Goal: Download file/media

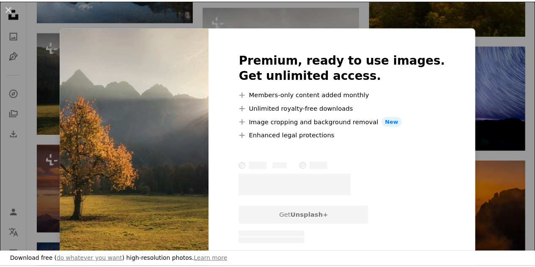
scroll to position [483, 0]
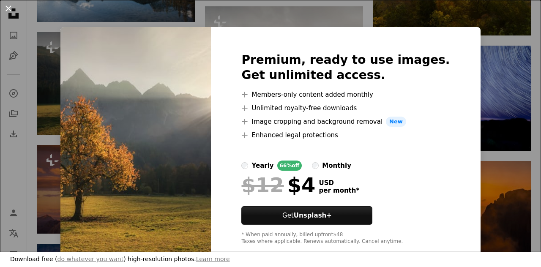
click at [8, 11] on button "An X shape" at bounding box center [8, 8] width 10 height 10
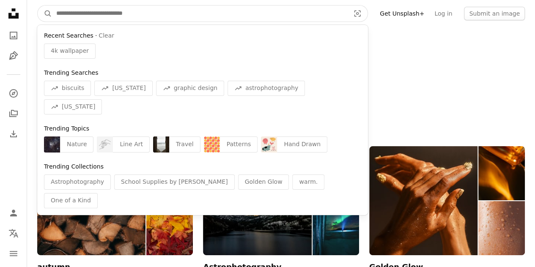
click at [299, 10] on input "Find visuals sitewide" at bounding box center [199, 13] width 295 height 16
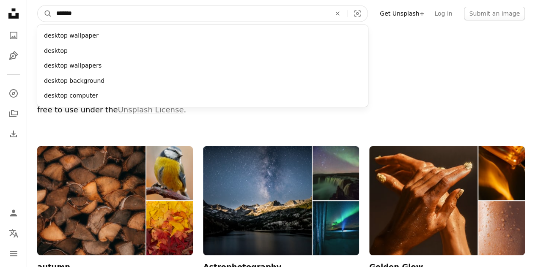
type input "*******"
click at [38, 5] on button "A magnifying glass" at bounding box center [45, 13] width 14 height 16
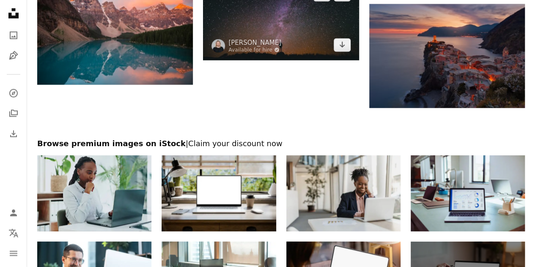
scroll to position [1121, 0]
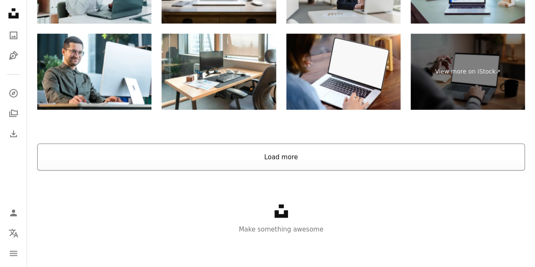
click at [305, 155] on button "Load more" at bounding box center [281, 157] width 488 height 27
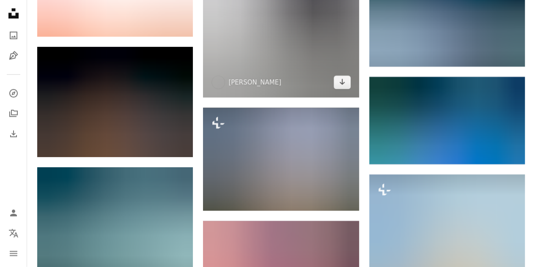
scroll to position [2870, 0]
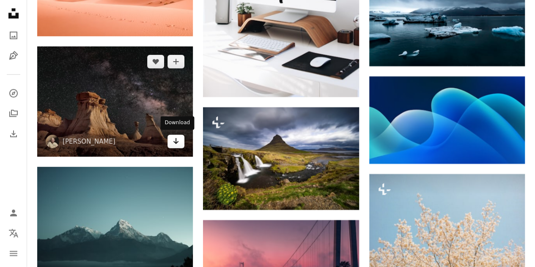
click at [179, 143] on icon "Arrow pointing down" at bounding box center [176, 141] width 7 height 10
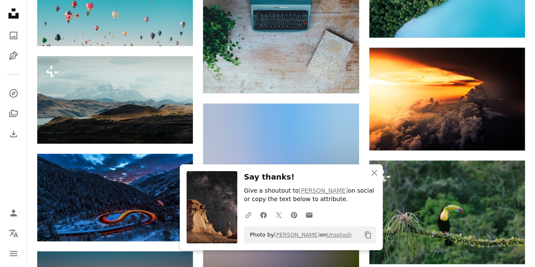
scroll to position [3038, 0]
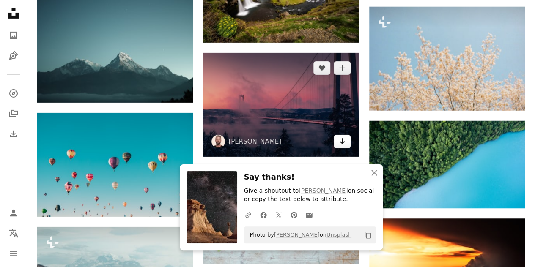
click at [340, 145] on icon "Arrow pointing down" at bounding box center [342, 141] width 7 height 10
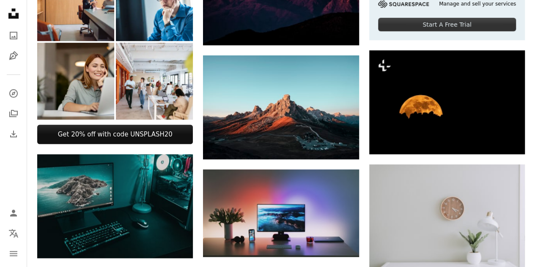
scroll to position [0, 0]
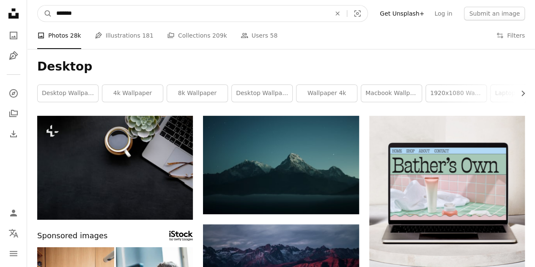
click at [166, 16] on input "*******" at bounding box center [190, 13] width 276 height 16
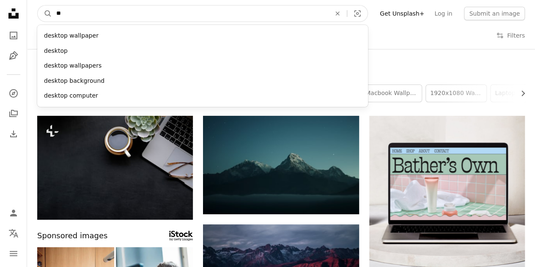
type input "*"
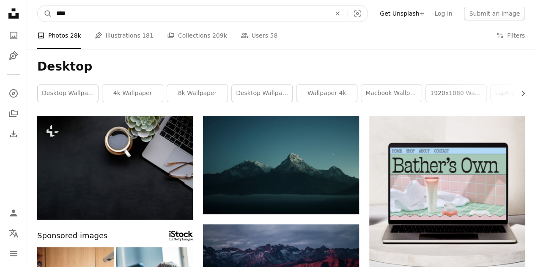
type input "****"
click at [38, 5] on button "A magnifying glass" at bounding box center [45, 13] width 14 height 16
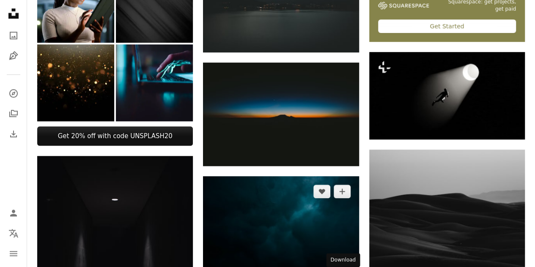
scroll to position [266, 0]
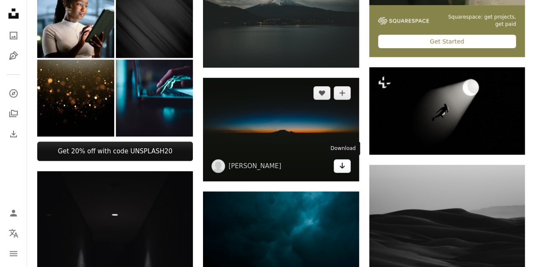
click at [344, 166] on icon "Arrow pointing down" at bounding box center [342, 166] width 7 height 10
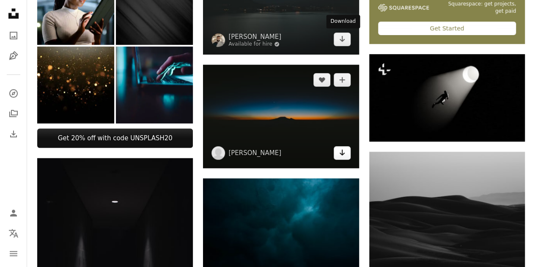
scroll to position [293, 0]
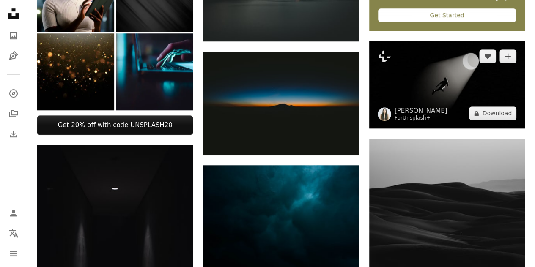
click at [411, 116] on link "Unsplash+" at bounding box center [417, 118] width 28 height 6
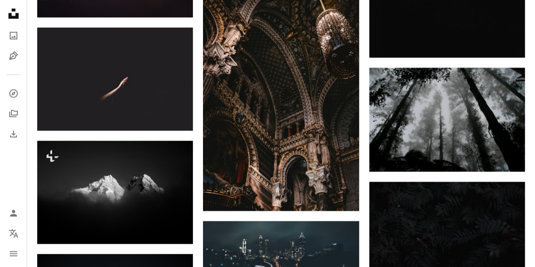
scroll to position [3733, 0]
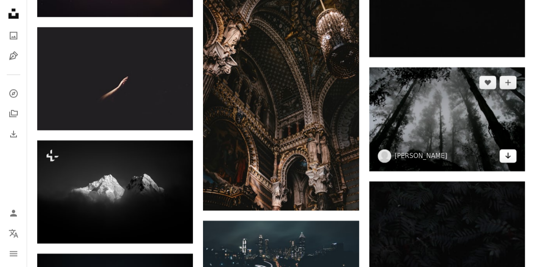
click at [509, 155] on icon "Download" at bounding box center [507, 156] width 5 height 6
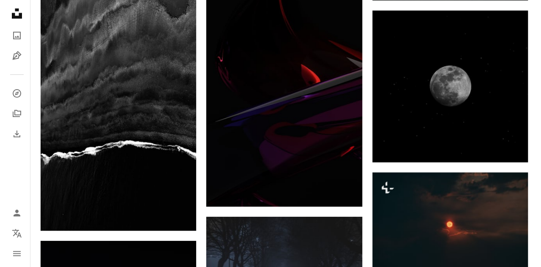
scroll to position [3260, 0]
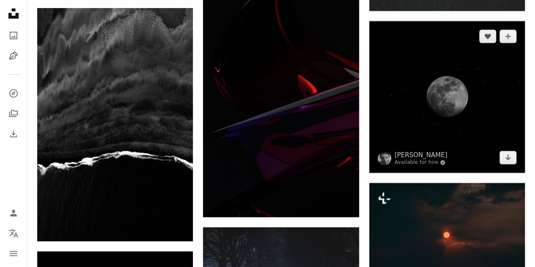
click at [457, 133] on img at bounding box center [447, 97] width 156 height 152
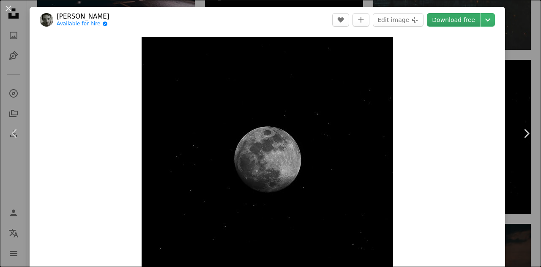
click at [468, 23] on link "Download free" at bounding box center [453, 20] width 53 height 14
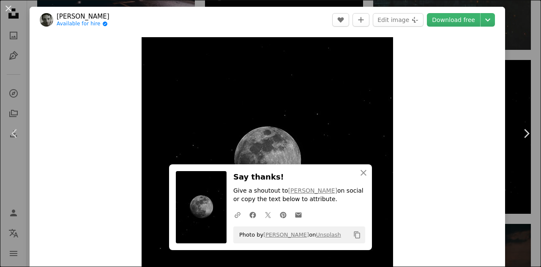
drag, startPoint x: 10, startPoint y: 11, endPoint x: 14, endPoint y: 24, distance: 14.2
click at [10, 11] on button "An X shape" at bounding box center [8, 8] width 10 height 10
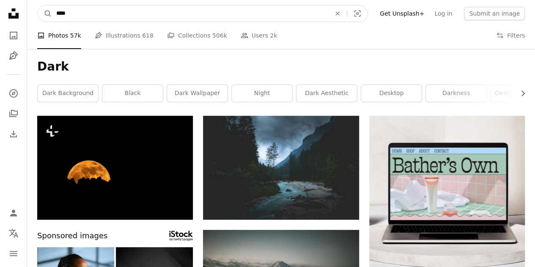
click at [120, 13] on input "****" at bounding box center [190, 13] width 276 height 16
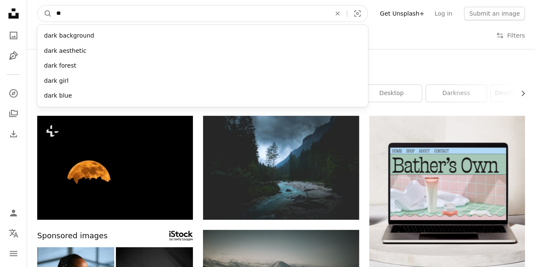
type input "*"
type input "****"
click button "A magnifying glass" at bounding box center [45, 13] width 14 height 16
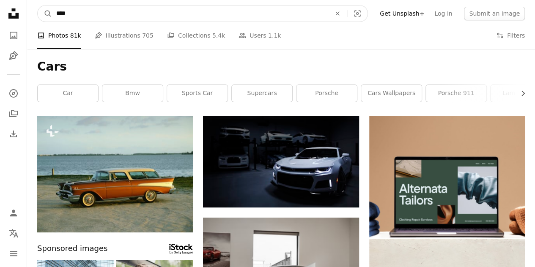
click at [187, 15] on input "****" at bounding box center [190, 13] width 276 height 16
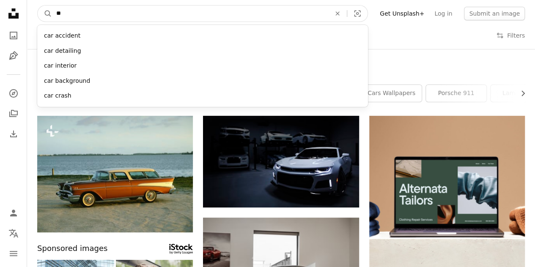
type input "*"
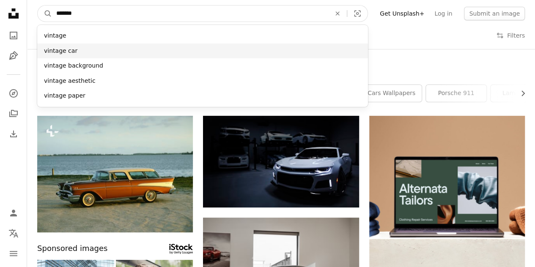
type input "*******"
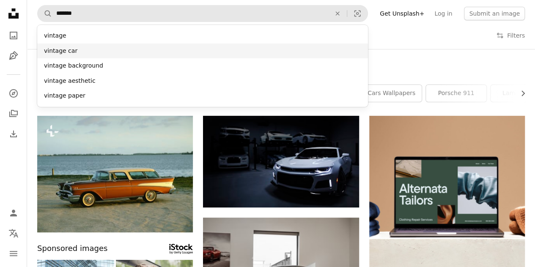
click at [123, 47] on div "vintage car" at bounding box center [202, 51] width 331 height 15
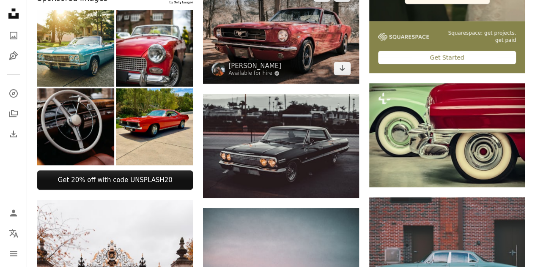
scroll to position [282, 0]
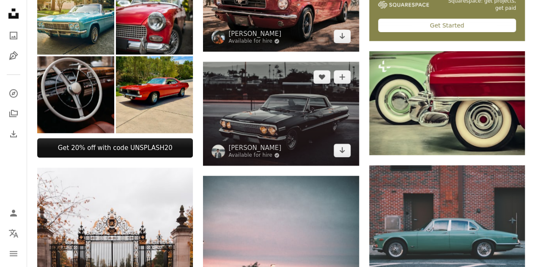
click at [238, 126] on img at bounding box center [281, 114] width 156 height 104
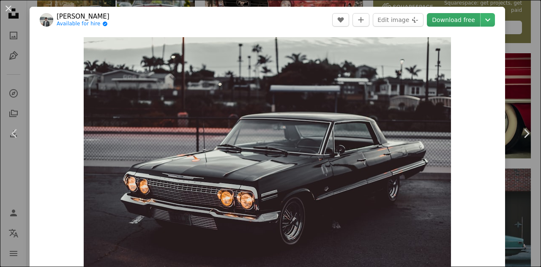
click at [441, 22] on link "Download free" at bounding box center [453, 20] width 53 height 14
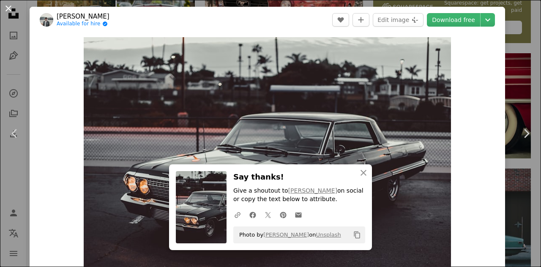
click at [11, 11] on button "An X shape" at bounding box center [8, 8] width 10 height 10
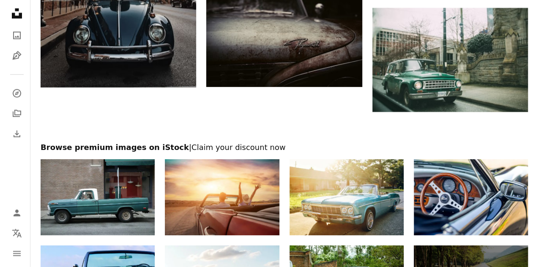
scroll to position [1194, 0]
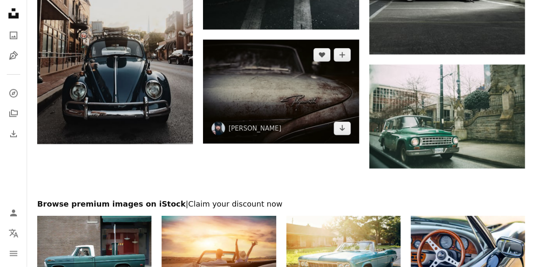
click at [235, 103] on img at bounding box center [281, 92] width 156 height 104
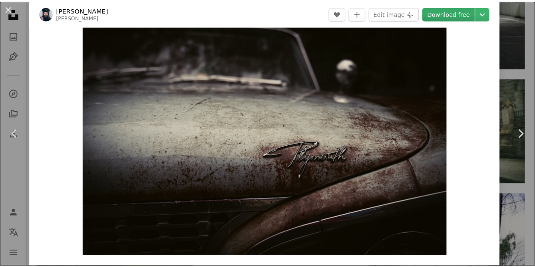
scroll to position [10, 0]
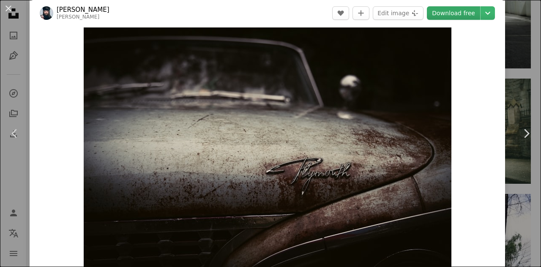
click at [454, 18] on link "Download free" at bounding box center [453, 13] width 53 height 14
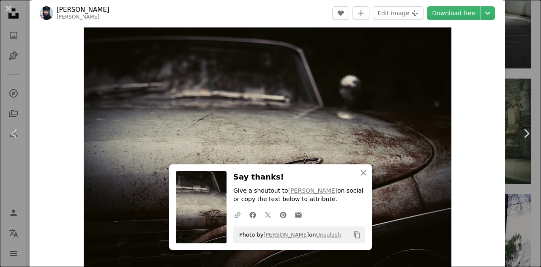
drag, startPoint x: 4, startPoint y: 12, endPoint x: 54, endPoint y: 14, distance: 49.9
click at [4, 12] on button "An X shape" at bounding box center [8, 8] width 10 height 10
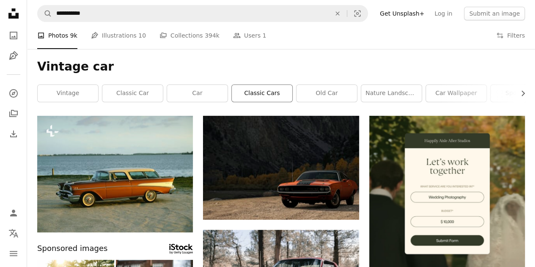
click at [258, 101] on link "classic cars" at bounding box center [262, 93] width 60 height 17
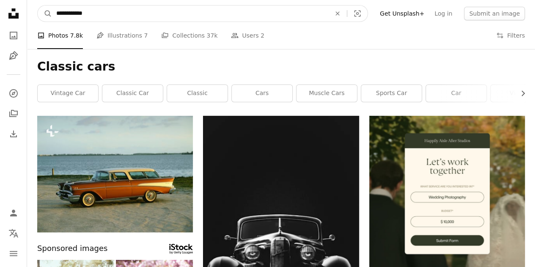
click at [136, 16] on input "**********" at bounding box center [190, 13] width 276 height 16
type input "*"
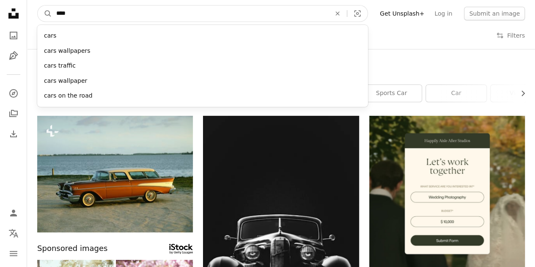
type input "****"
click at [38, 5] on button "A magnifying glass" at bounding box center [45, 13] width 14 height 16
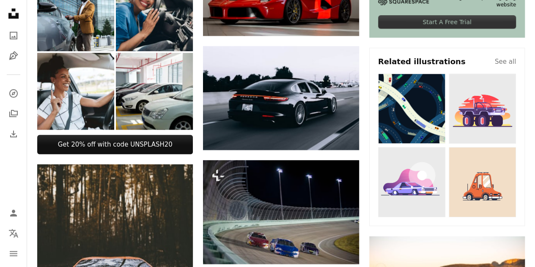
scroll to position [253, 0]
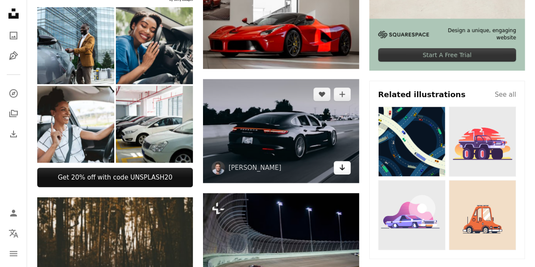
click at [343, 173] on link "Arrow pointing down" at bounding box center [342, 168] width 17 height 14
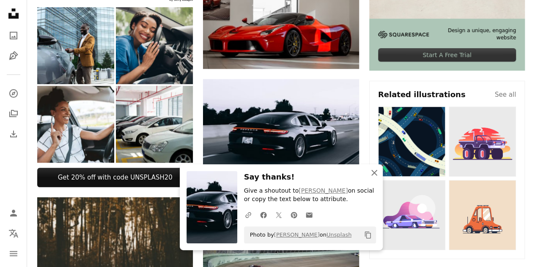
click at [377, 171] on icon "An X shape" at bounding box center [374, 173] width 10 height 10
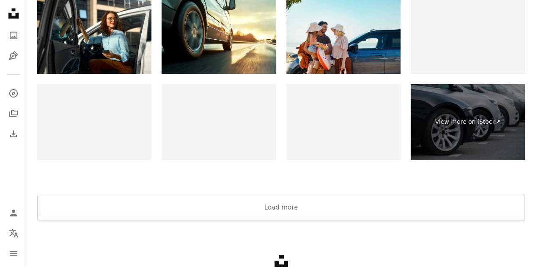
scroll to position [1467, 0]
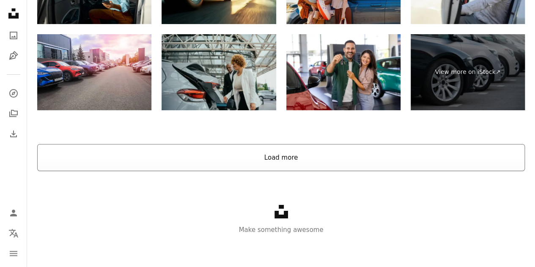
click at [335, 151] on button "Load more" at bounding box center [281, 157] width 488 height 27
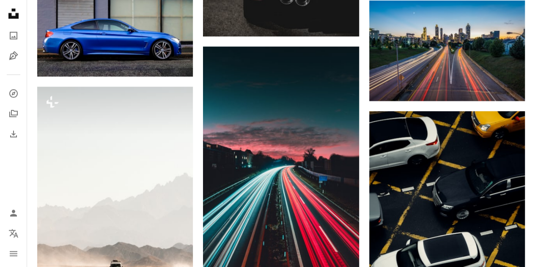
scroll to position [5588, 0]
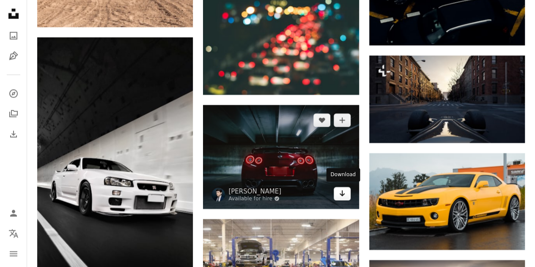
click at [338, 197] on link "Arrow pointing down" at bounding box center [342, 194] width 17 height 14
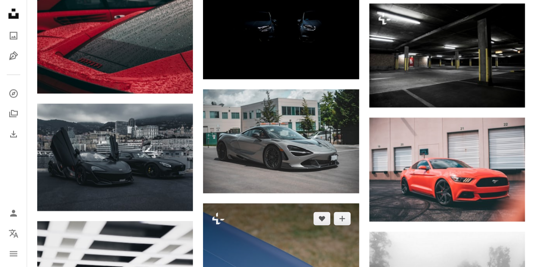
scroll to position [7088, 0]
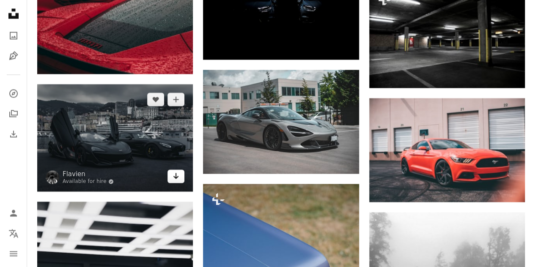
click at [173, 173] on icon "Arrow pointing down" at bounding box center [176, 176] width 7 height 10
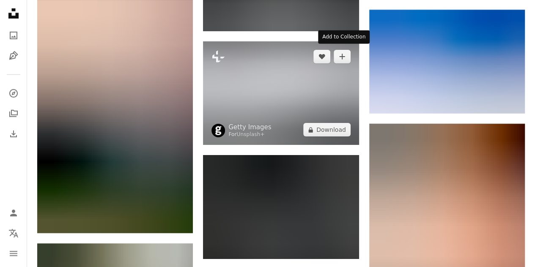
scroll to position [9387, 0]
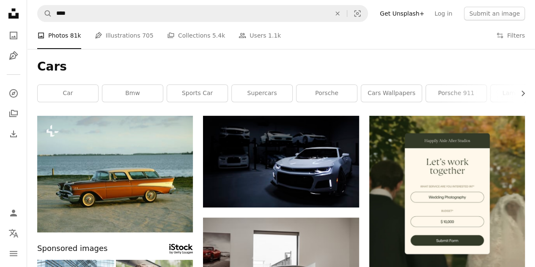
click at [17, 10] on icon "Unsplash logo Unsplash Home" at bounding box center [13, 13] width 17 height 17
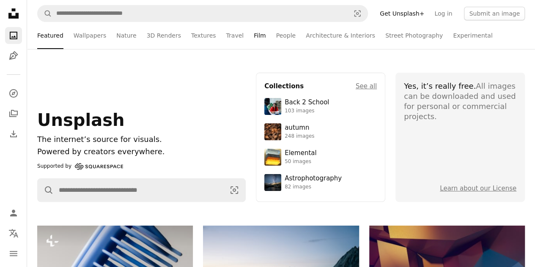
click at [254, 38] on link "Film" at bounding box center [260, 35] width 12 height 27
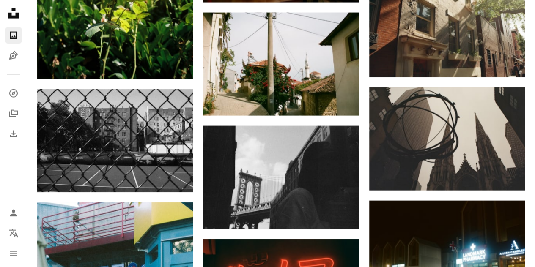
scroll to position [2565, 0]
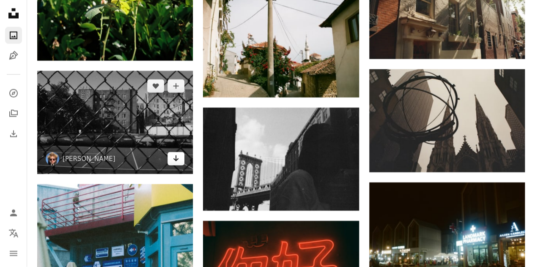
click at [175, 159] on icon "Download" at bounding box center [175, 159] width 5 height 6
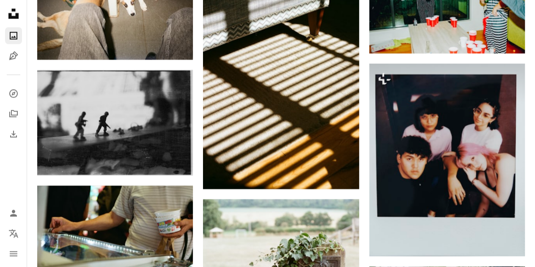
scroll to position [3933, 0]
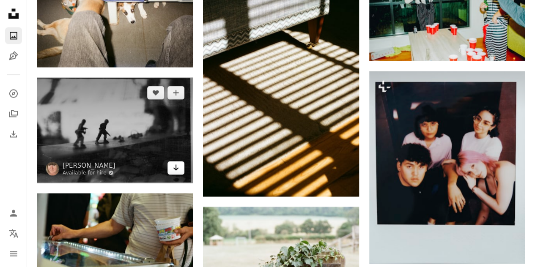
click at [173, 166] on icon "Arrow pointing down" at bounding box center [176, 167] width 7 height 10
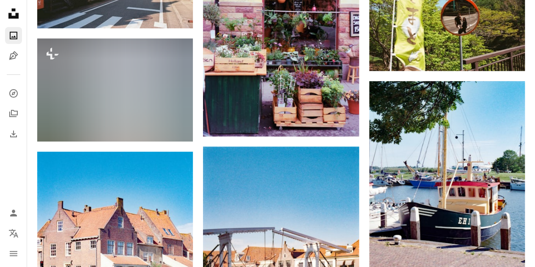
scroll to position [5380, 0]
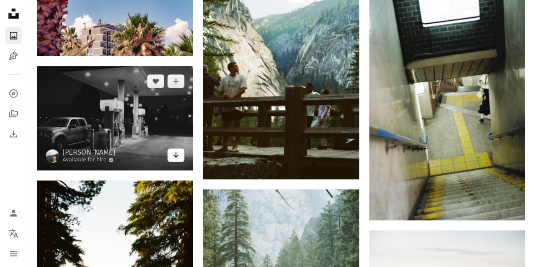
click at [179, 158] on icon "Arrow pointing down" at bounding box center [176, 155] width 7 height 10
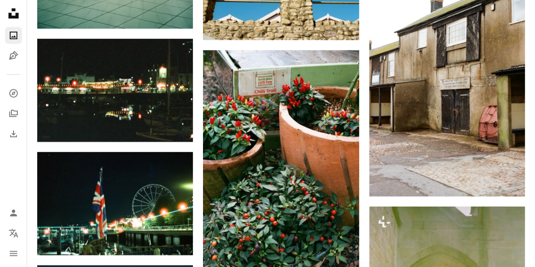
scroll to position [6117, 0]
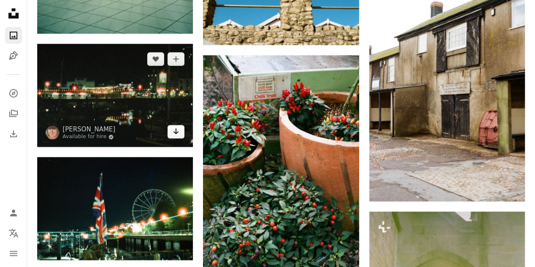
click at [182, 135] on link "Arrow pointing down" at bounding box center [175, 132] width 17 height 14
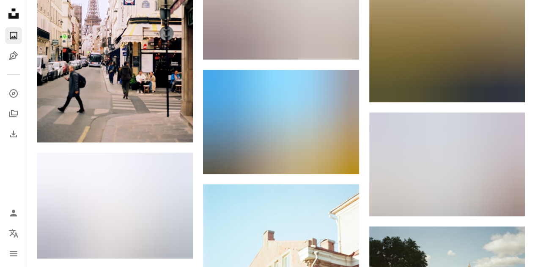
scroll to position [6926, 0]
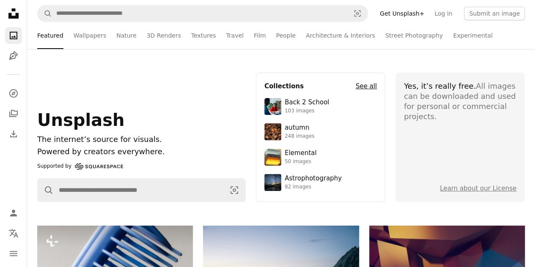
click at [368, 83] on h4 "See all" at bounding box center [366, 86] width 21 height 10
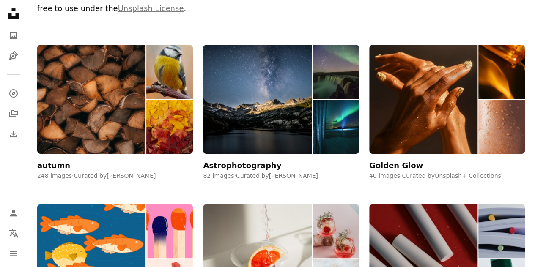
scroll to position [105, 0]
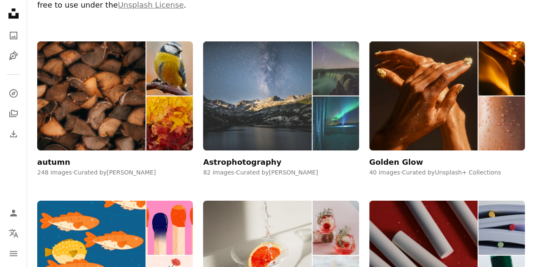
click at [295, 97] on img at bounding box center [257, 95] width 108 height 109
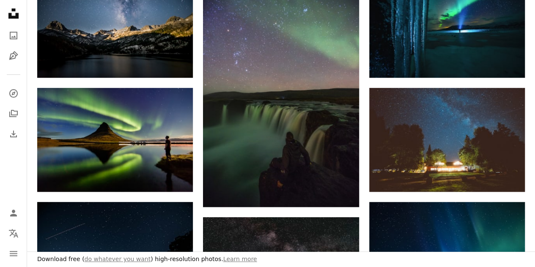
scroll to position [174, 0]
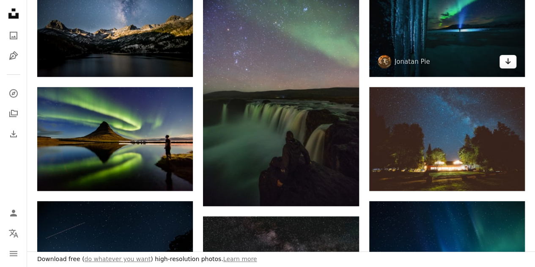
click at [509, 62] on icon "Download" at bounding box center [507, 61] width 5 height 6
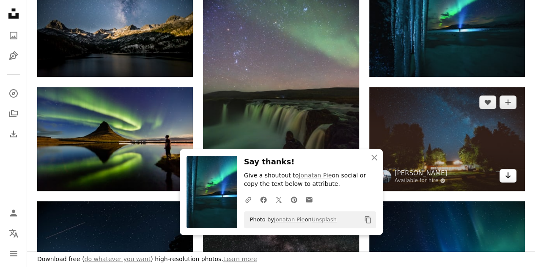
click at [509, 179] on icon "Arrow pointing down" at bounding box center [507, 175] width 7 height 10
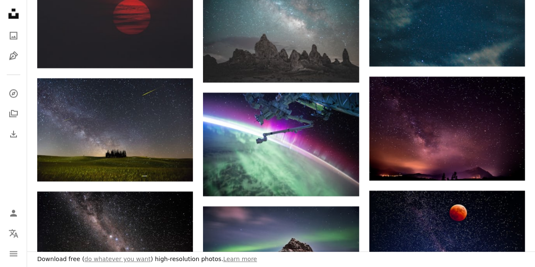
scroll to position [628, 0]
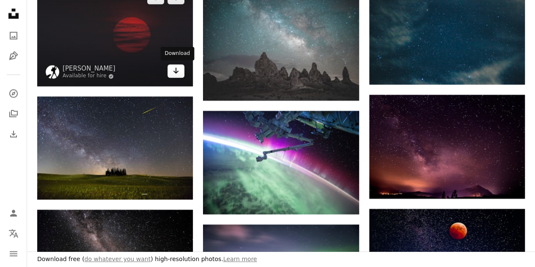
click at [175, 75] on icon "Arrow pointing down" at bounding box center [176, 71] width 7 height 10
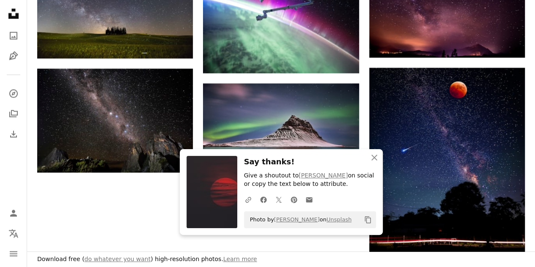
scroll to position [773, 0]
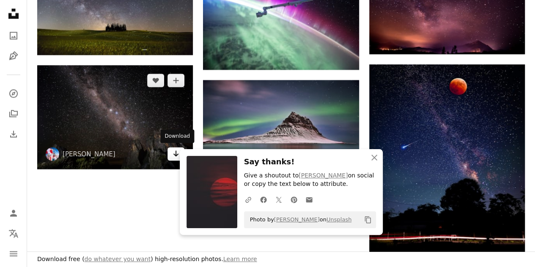
click at [170, 154] on link "Arrow pointing down" at bounding box center [175, 154] width 17 height 14
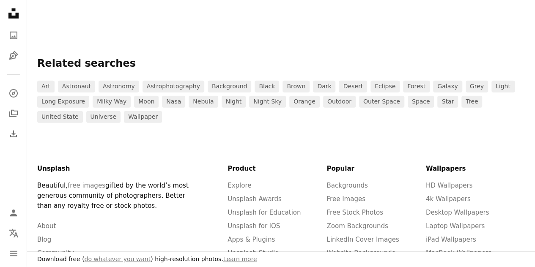
scroll to position [1183, 0]
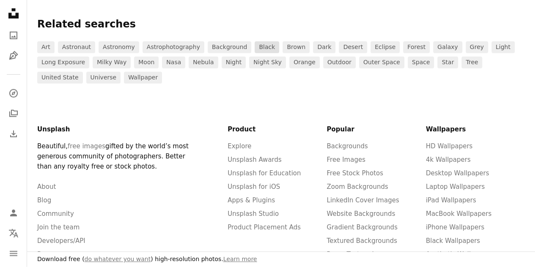
click at [255, 48] on link "black" at bounding box center [267, 47] width 25 height 12
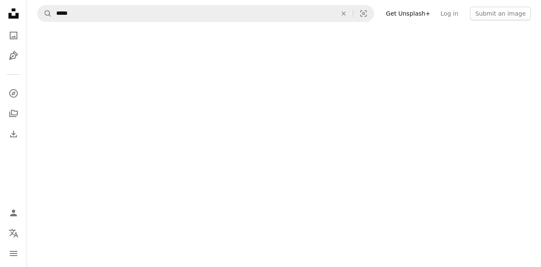
click at [425, 207] on div "A magnifying glass ***** An X shape Visual search Filters Get Unsplash+ Log in …" at bounding box center [284, 133] width 514 height 267
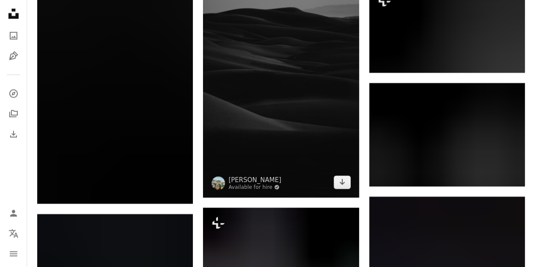
scroll to position [1099, 0]
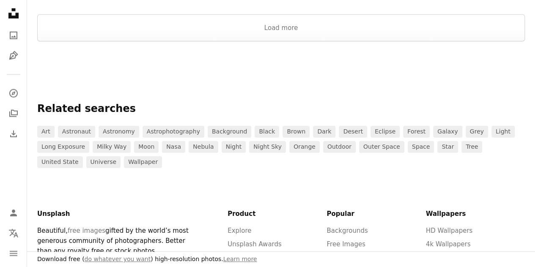
scroll to position [1183, 0]
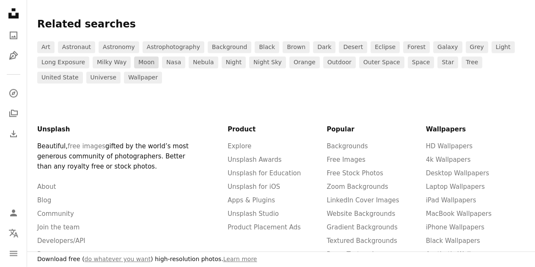
click at [148, 61] on link "moon" at bounding box center [146, 63] width 25 height 12
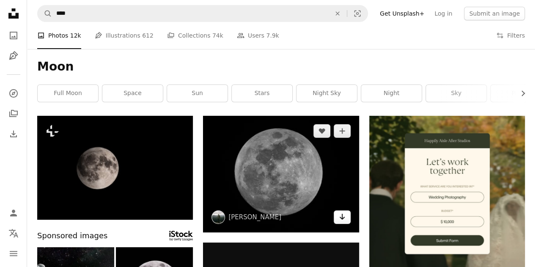
click at [342, 217] on icon "Download" at bounding box center [341, 217] width 5 height 6
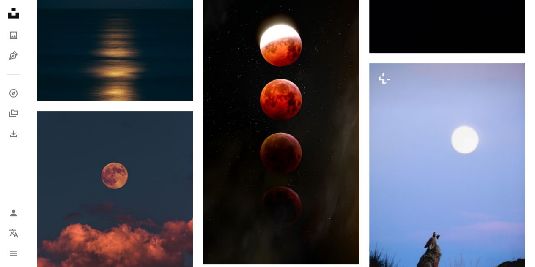
scroll to position [983, 0]
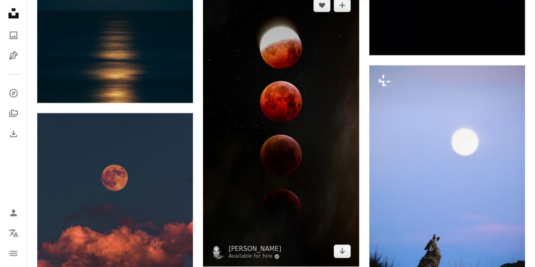
click at [330, 116] on img at bounding box center [281, 128] width 156 height 277
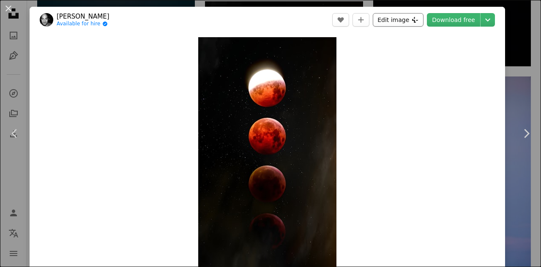
click at [384, 21] on button "Edit image Plus sign for Unsplash+" at bounding box center [398, 20] width 51 height 14
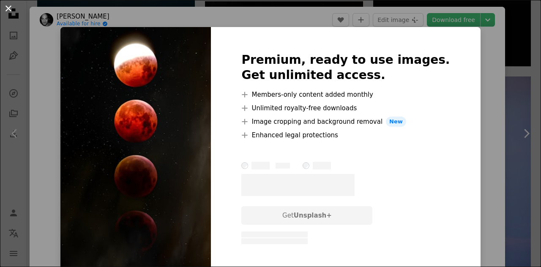
click at [6, 7] on button "An X shape" at bounding box center [8, 8] width 10 height 10
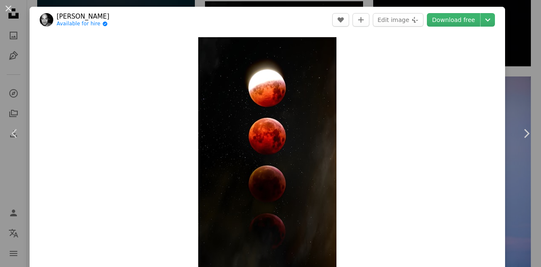
click at [6, 7] on button "An X shape" at bounding box center [8, 8] width 10 height 10
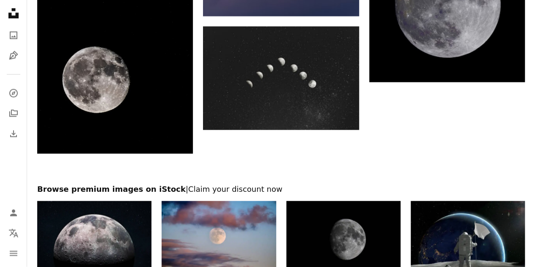
scroll to position [2430, 0]
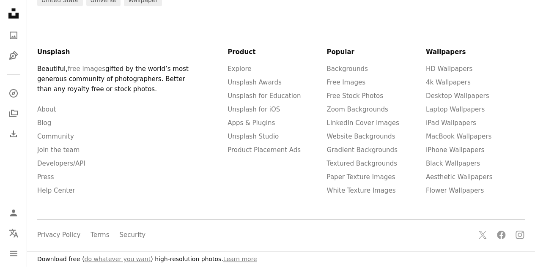
scroll to position [1183, 0]
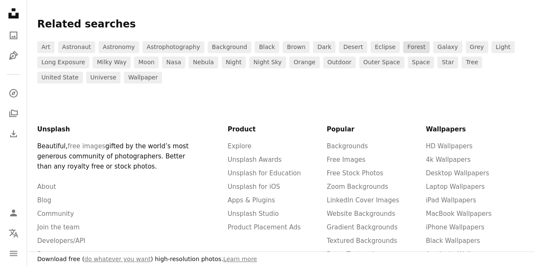
click at [403, 43] on link "forest" at bounding box center [416, 47] width 27 height 12
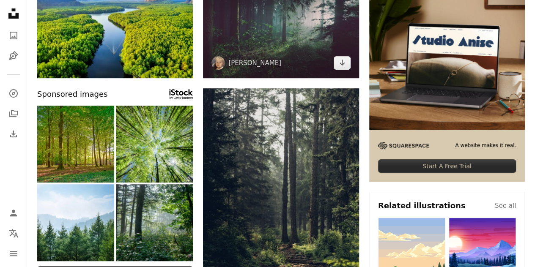
scroll to position [148, 0]
